Goal: Find specific fact: Find specific fact

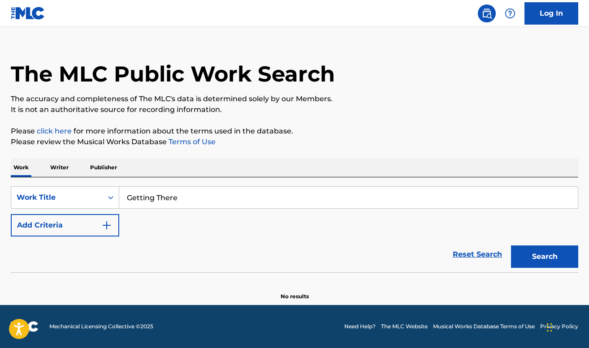
click at [99, 220] on button "Add Criteria" at bounding box center [65, 225] width 108 height 22
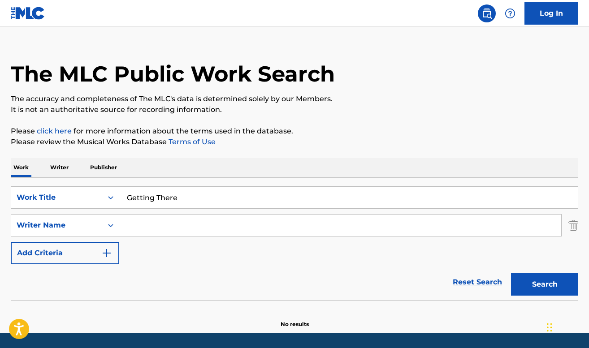
click at [155, 223] on input "Search Form" at bounding box center [340, 226] width 442 height 22
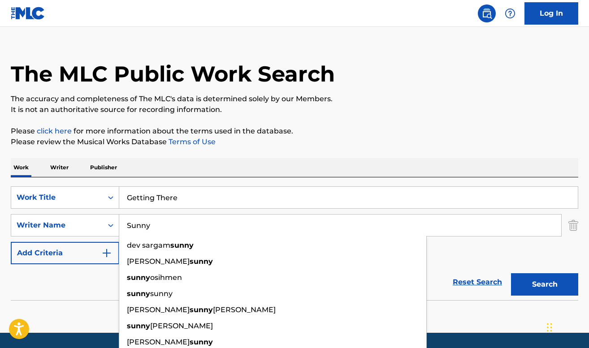
type input "Sunny"
click at [511, 273] on button "Search" at bounding box center [544, 284] width 67 height 22
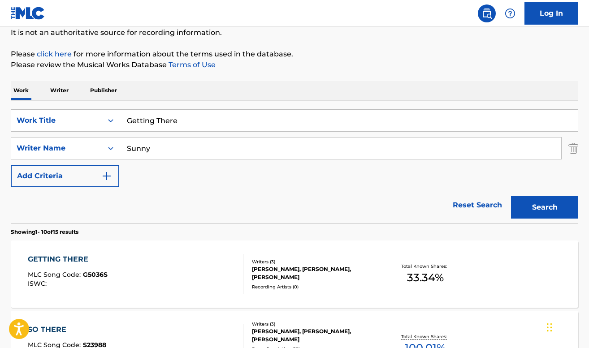
scroll to position [93, 0]
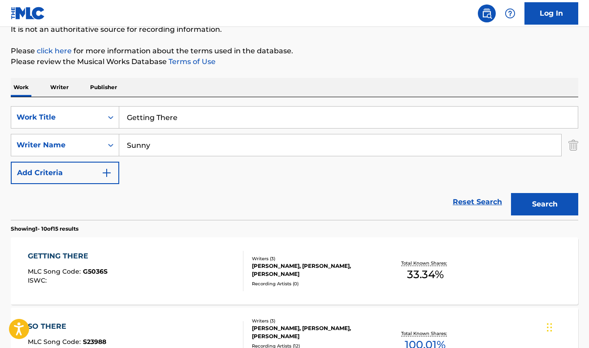
click at [70, 268] on span "MLC Song Code :" at bounding box center [55, 271] width 55 height 8
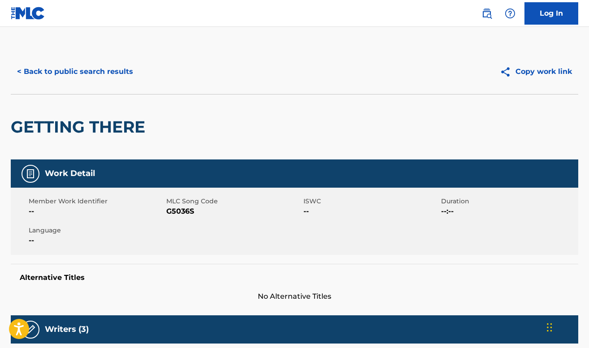
click at [71, 70] on button "< Back to public search results" at bounding box center [75, 71] width 129 height 22
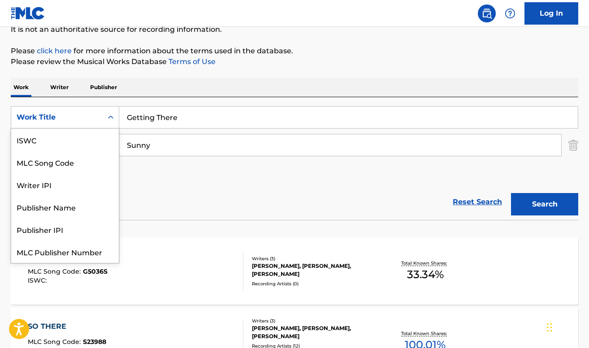
click at [77, 115] on div "Work Title" at bounding box center [57, 117] width 81 height 11
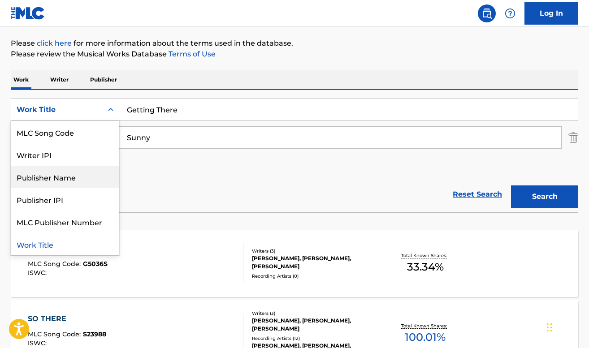
scroll to position [103, 0]
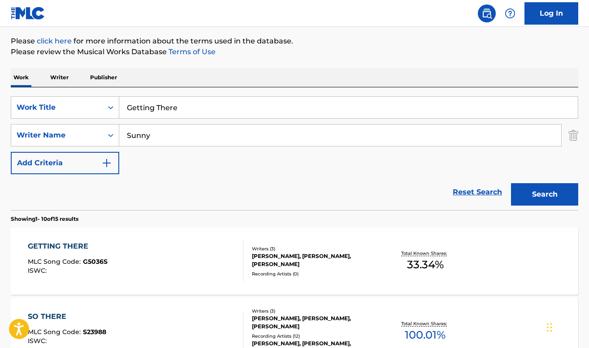
click at [156, 192] on div "Reset Search Search" at bounding box center [294, 192] width 567 height 36
